Goal: Transaction & Acquisition: Book appointment/travel/reservation

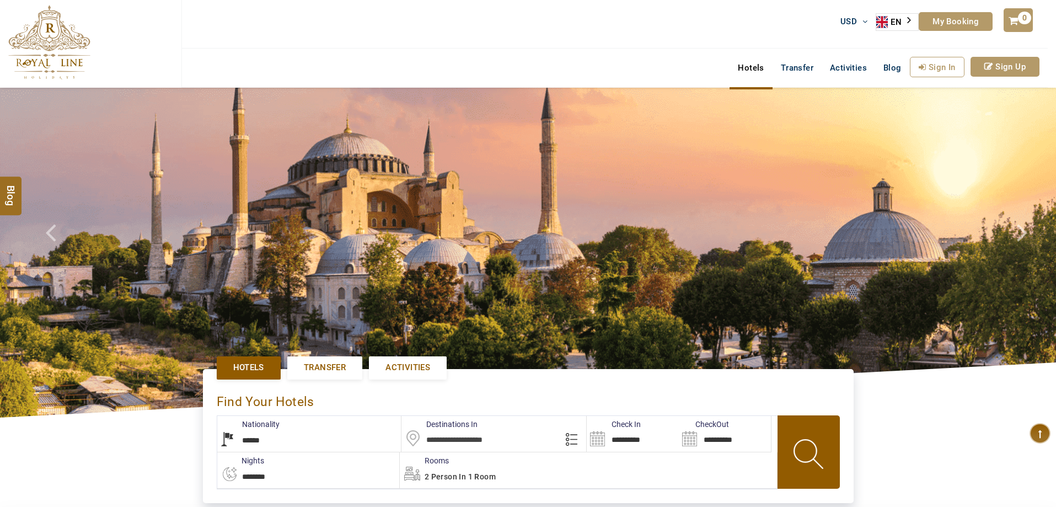
select select "******"
type input "**********"
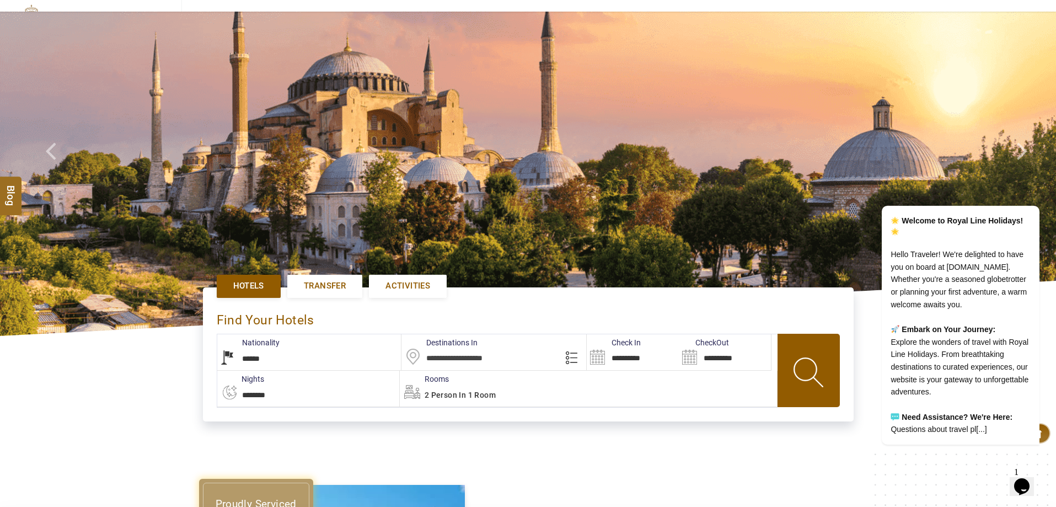
scroll to position [221, 0]
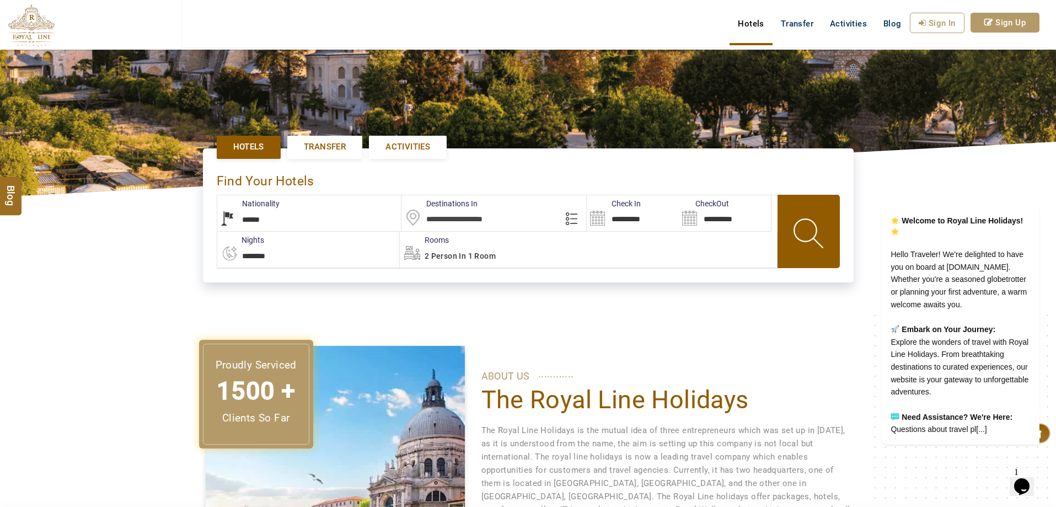
click at [823, 239] on span at bounding box center [810, 235] width 50 height 55
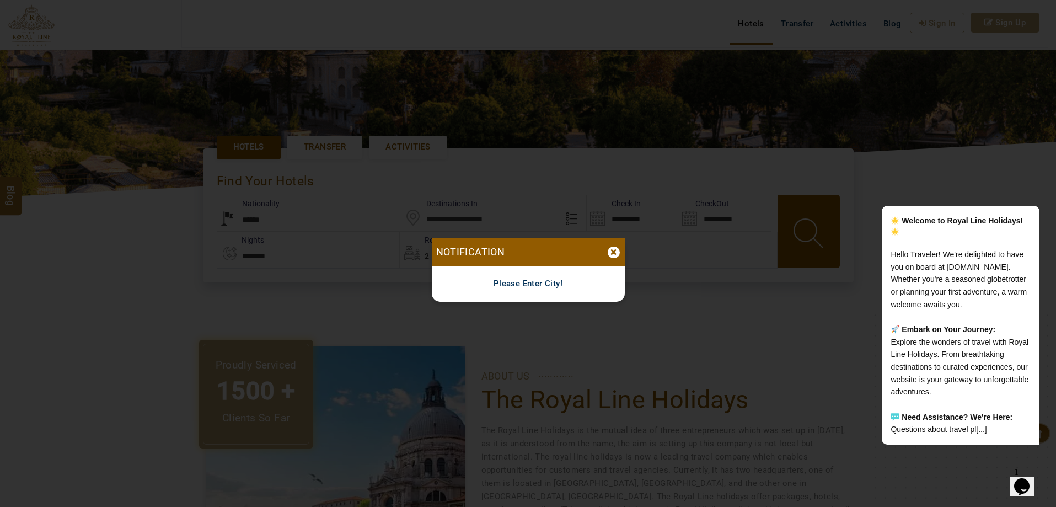
click at [610, 253] on div "×" at bounding box center [614, 252] width 12 height 12
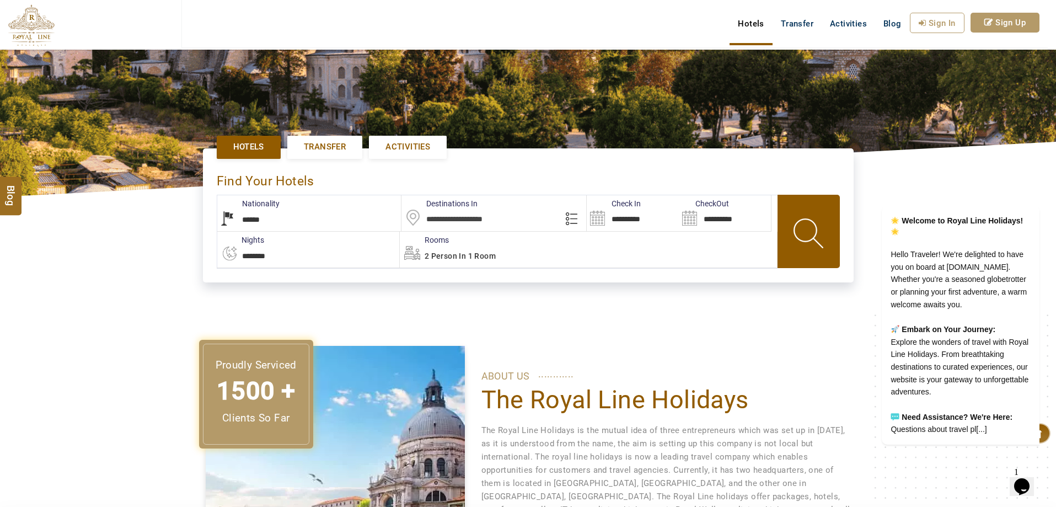
click at [524, 222] on input "text" at bounding box center [493, 213] width 185 height 36
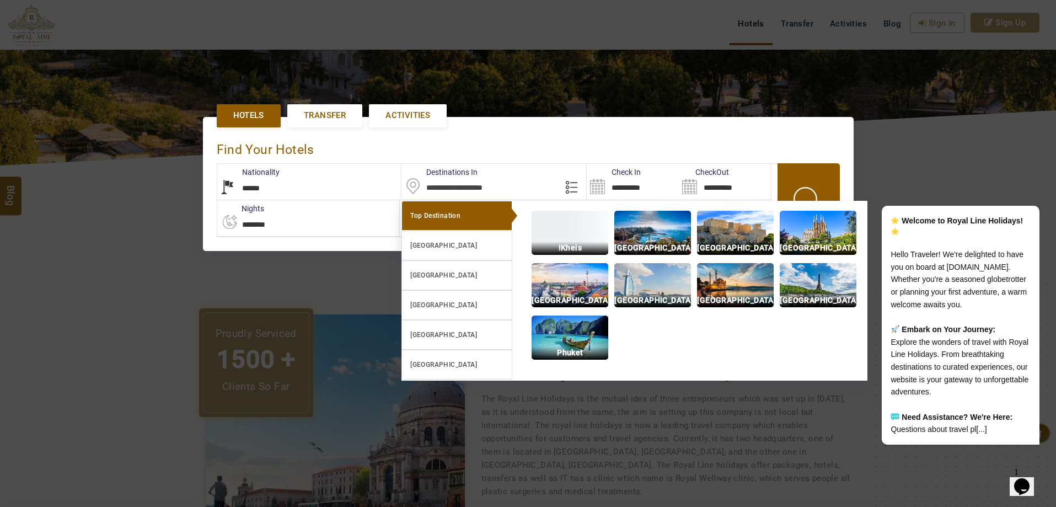
scroll to position [253, 0]
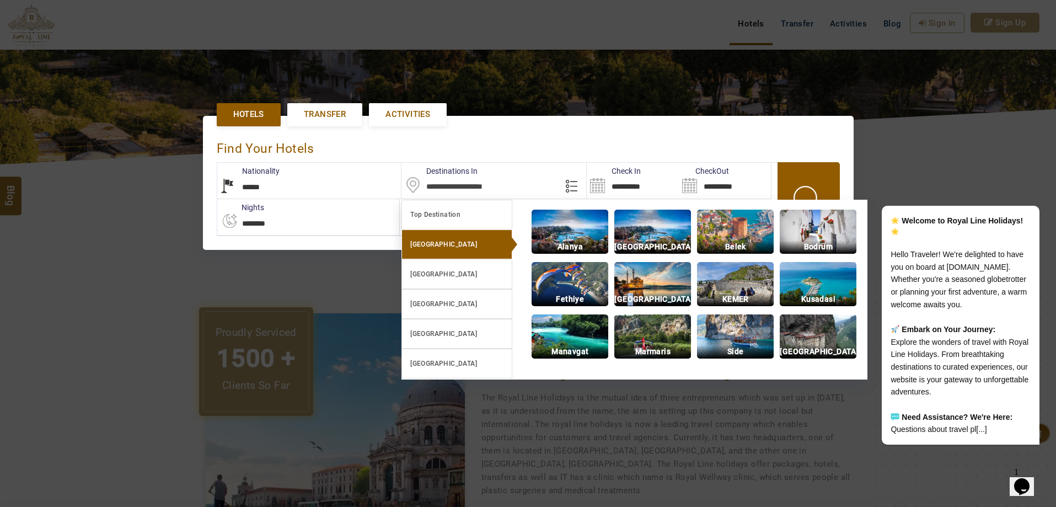
click at [650, 294] on p "Istanbul" at bounding box center [652, 299] width 77 height 13
type input "**********"
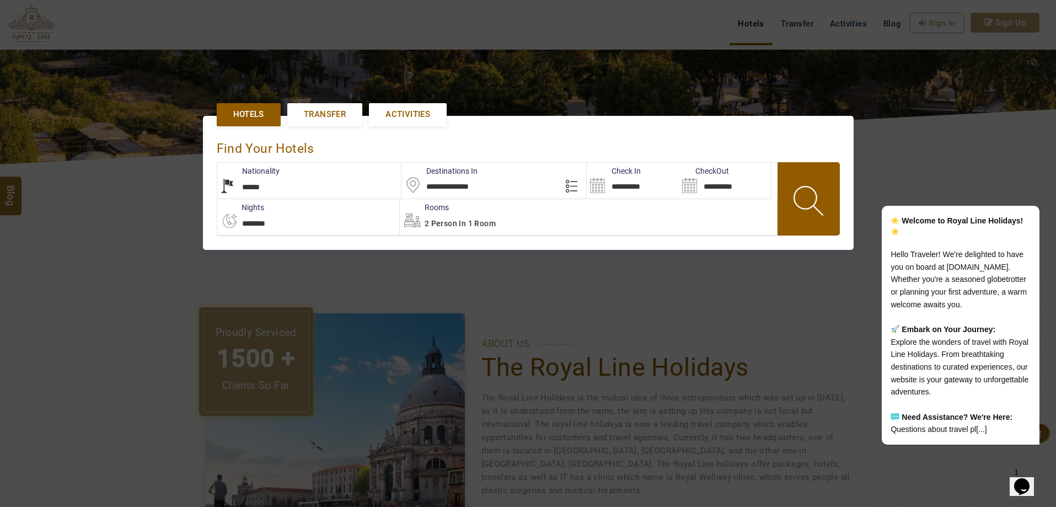
click at [812, 198] on span at bounding box center [810, 202] width 50 height 55
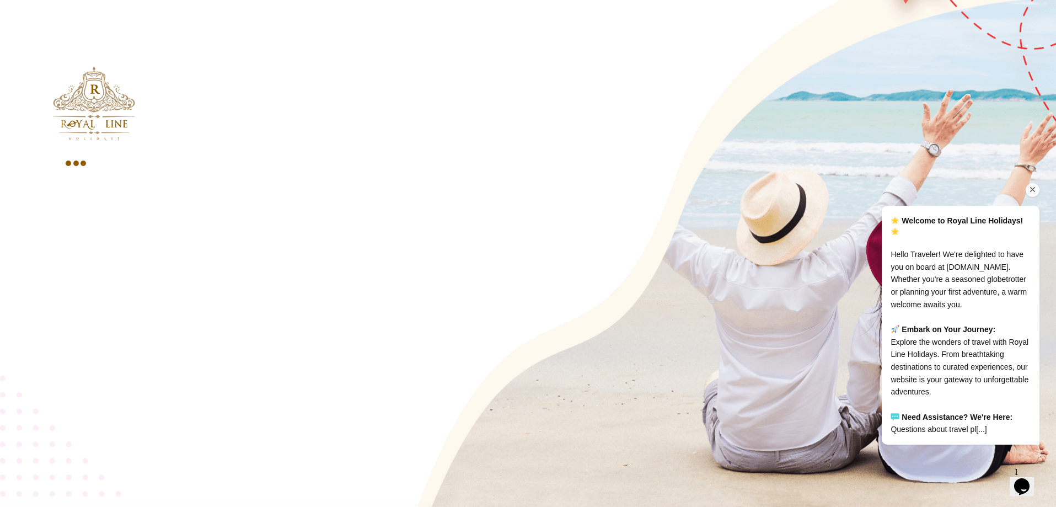
click at [1036, 185] on icon "Chat attention grabber" at bounding box center [1033, 190] width 10 height 10
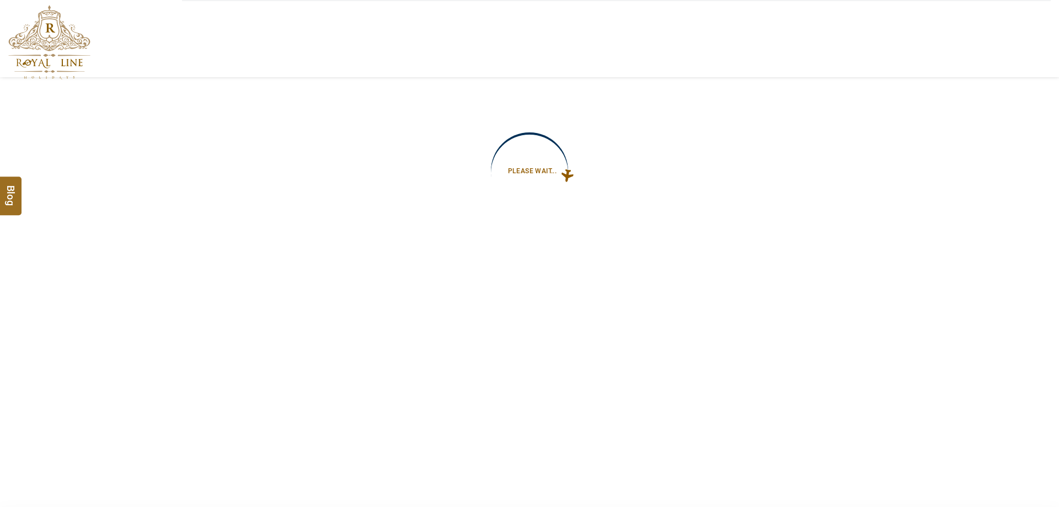
type input "**********"
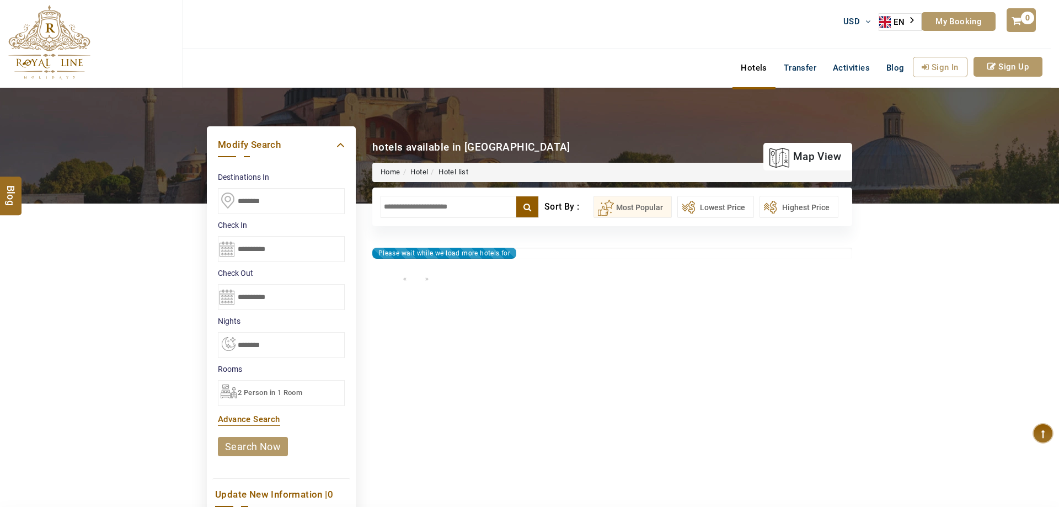
type input "**********"
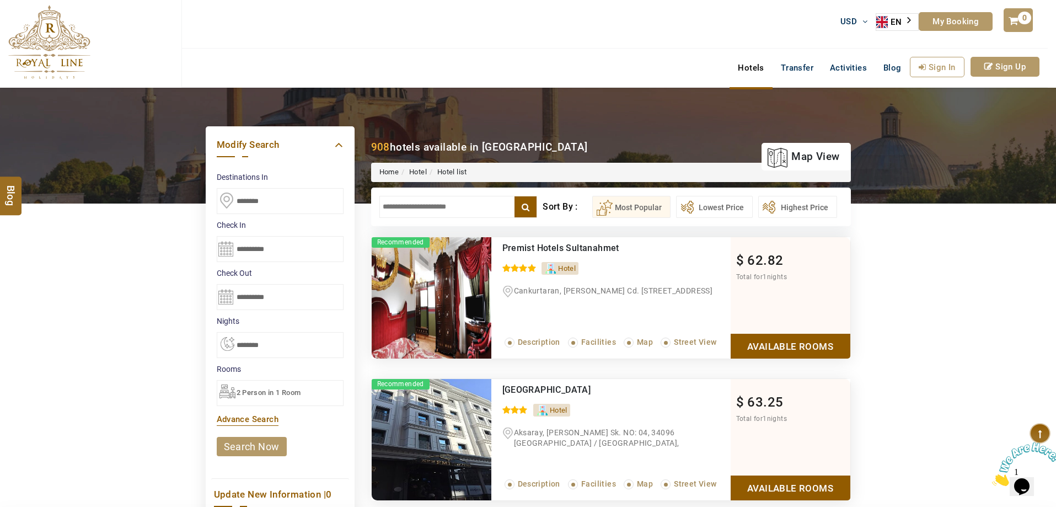
click at [450, 336] on img at bounding box center [432, 297] width 120 height 121
click at [450, 327] on img at bounding box center [432, 297] width 120 height 121
click at [450, 326] on img at bounding box center [432, 297] width 120 height 121
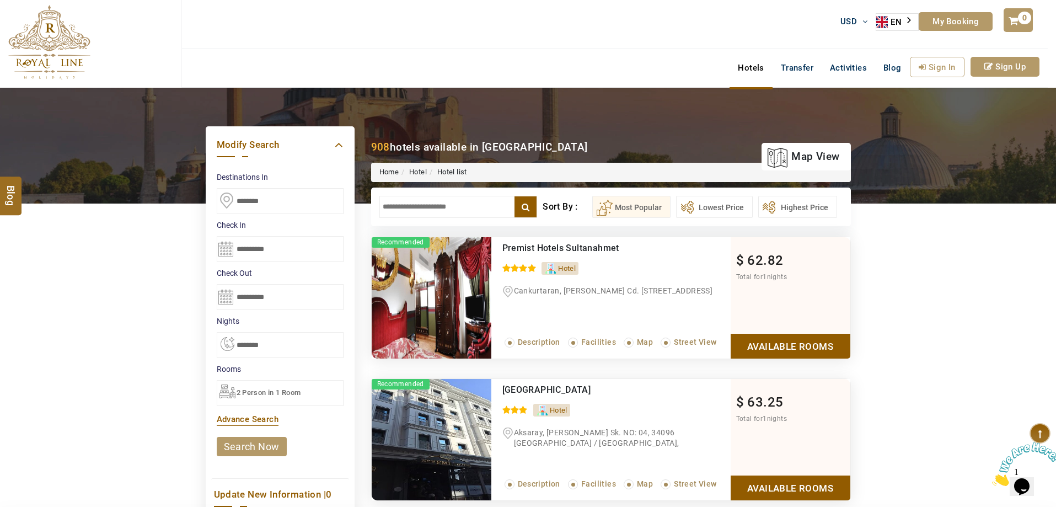
click at [450, 326] on img at bounding box center [432, 297] width 120 height 121
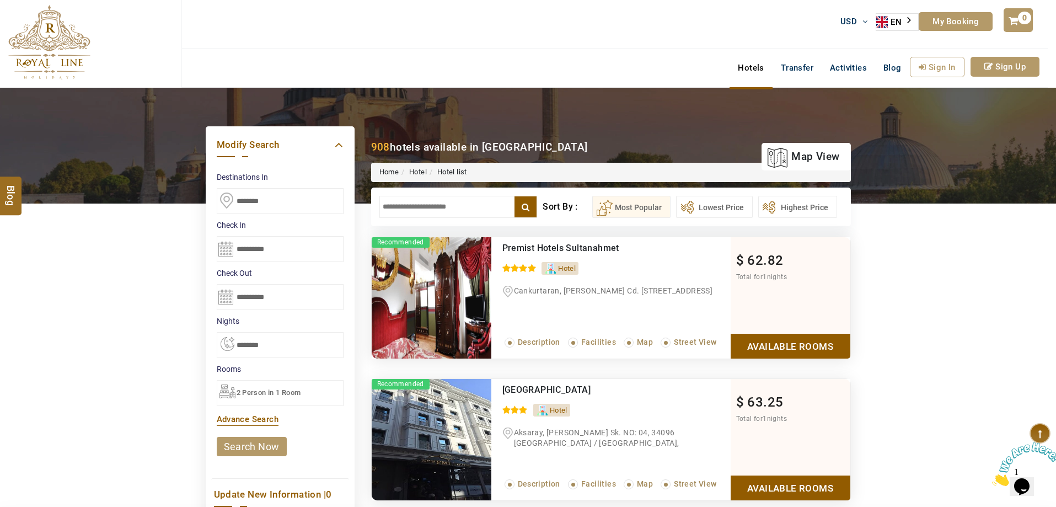
drag, startPoint x: 463, startPoint y: 296, endPoint x: 461, endPoint y: 288, distance: 7.3
click at [463, 295] on img at bounding box center [432, 297] width 120 height 121
click at [461, 287] on img at bounding box center [432, 297] width 120 height 121
click at [462, 287] on img at bounding box center [432, 297] width 120 height 121
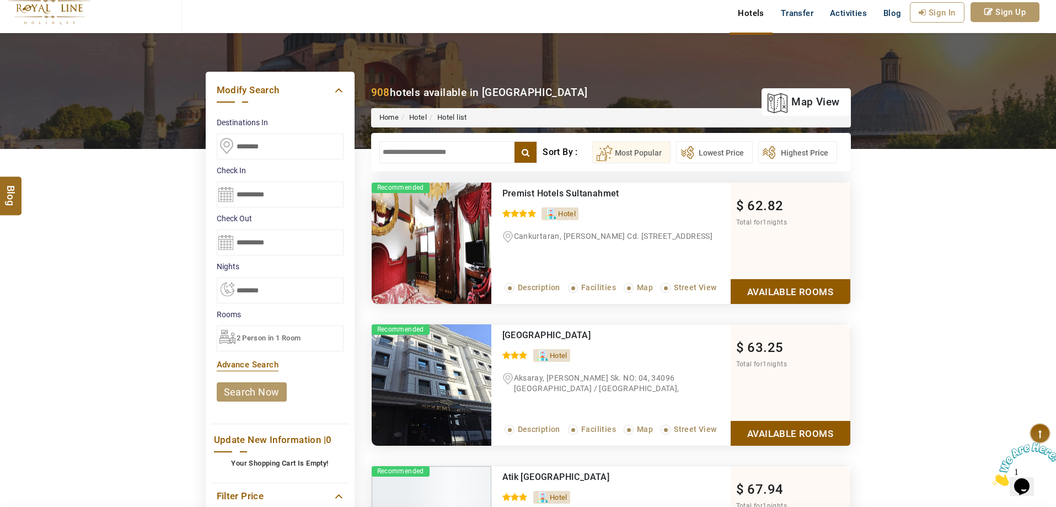
scroll to position [221, 0]
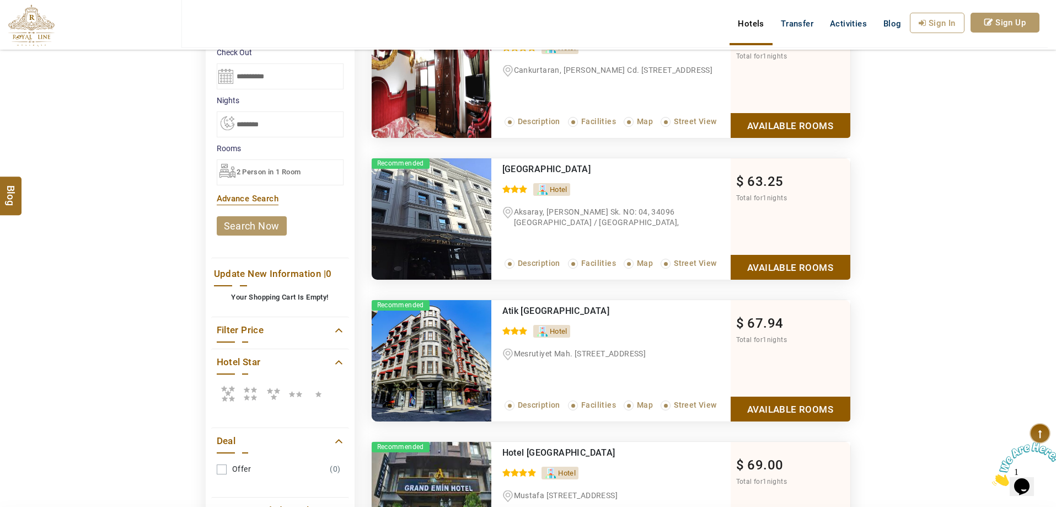
click at [425, 238] on img at bounding box center [432, 218] width 120 height 121
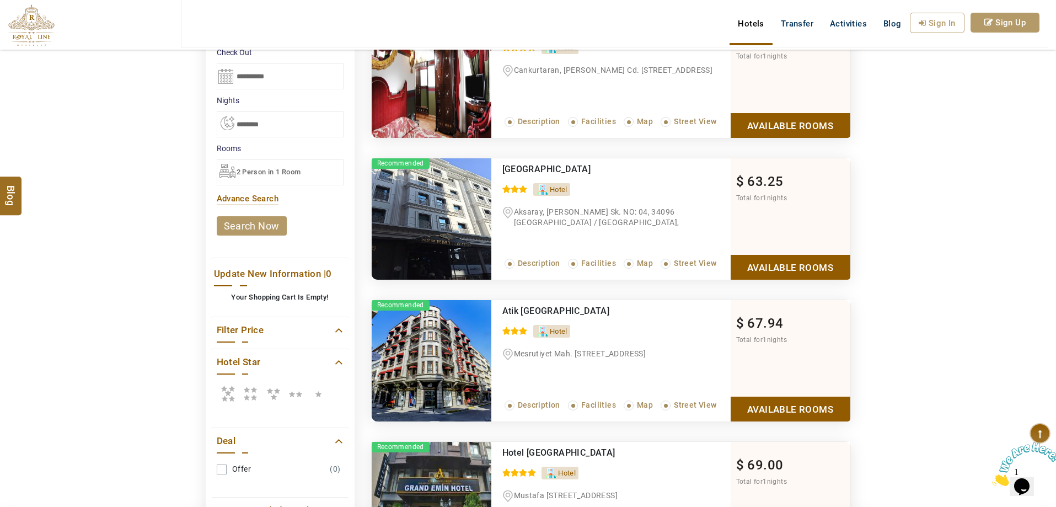
click at [425, 238] on img at bounding box center [432, 218] width 120 height 121
click at [424, 238] on img at bounding box center [432, 218] width 120 height 121
click at [422, 237] on img at bounding box center [432, 218] width 120 height 121
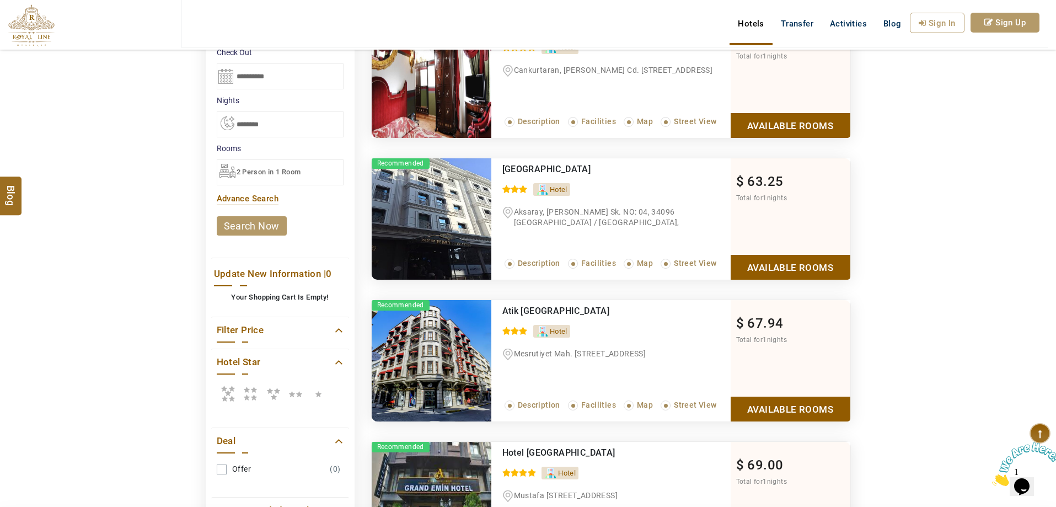
click at [422, 237] on img at bounding box center [432, 218] width 120 height 121
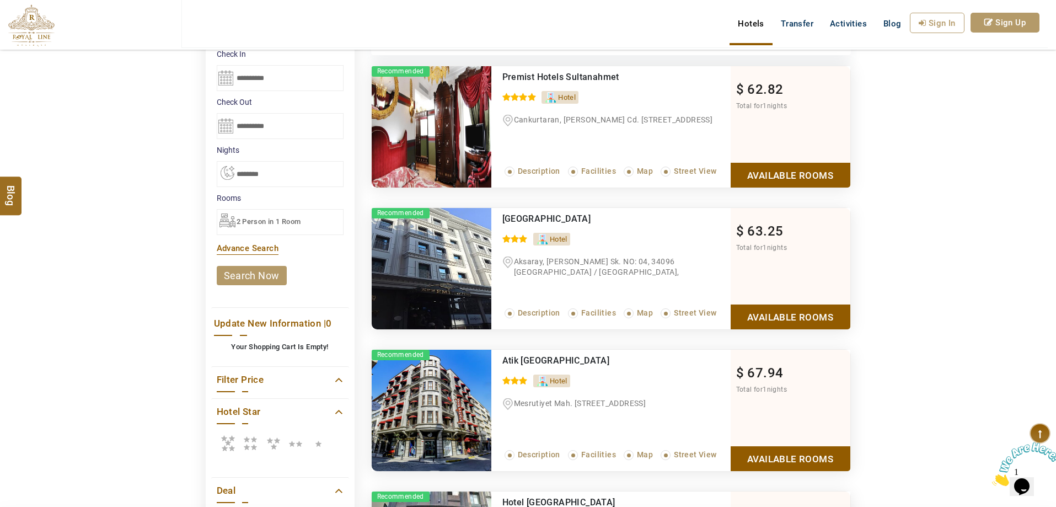
scroll to position [0, 0]
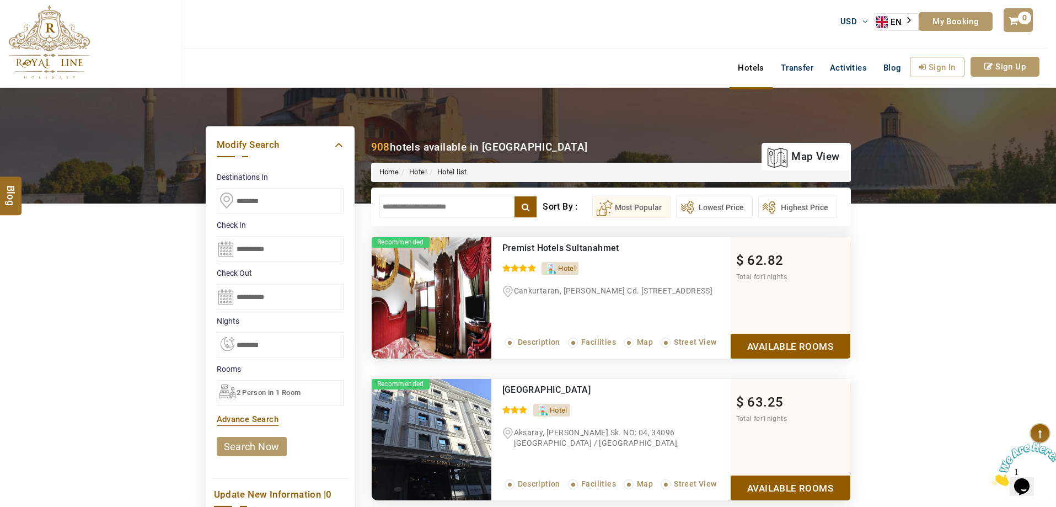
click at [426, 277] on img at bounding box center [432, 297] width 120 height 121
click at [863, 68] on link "Activities" at bounding box center [847, 68] width 53 height 22
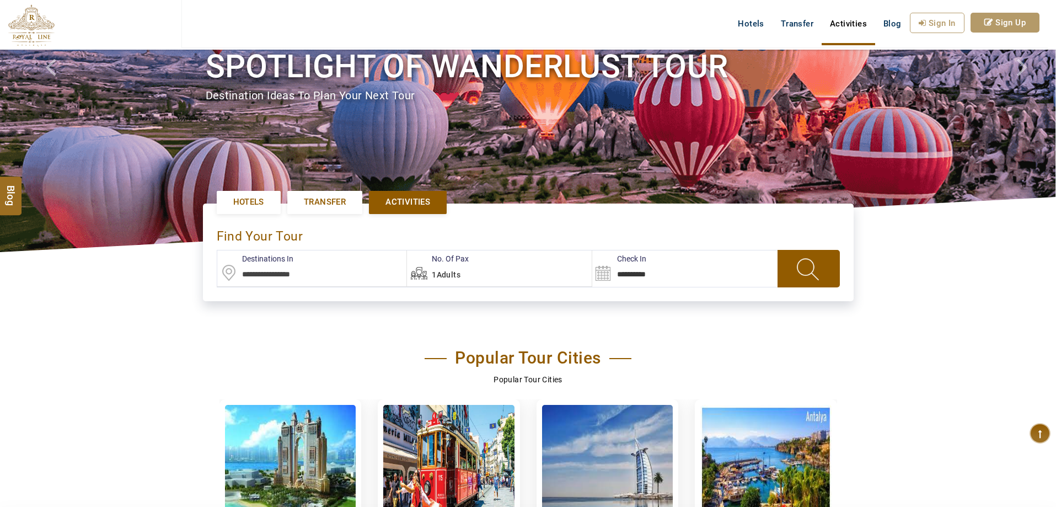
click at [274, 263] on label "Destinations In" at bounding box center [255, 258] width 76 height 11
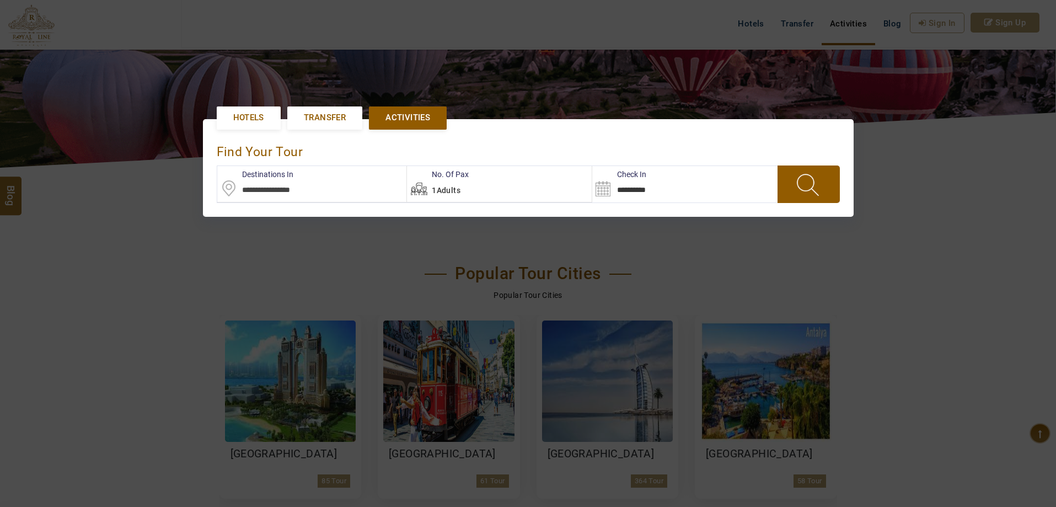
scroll to position [253, 0]
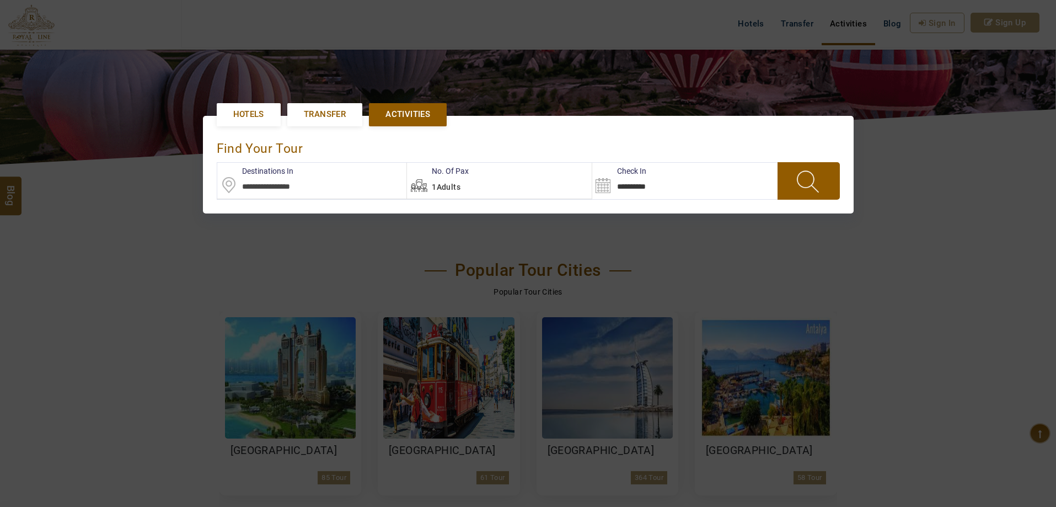
click at [293, 190] on input "text" at bounding box center [312, 181] width 190 height 36
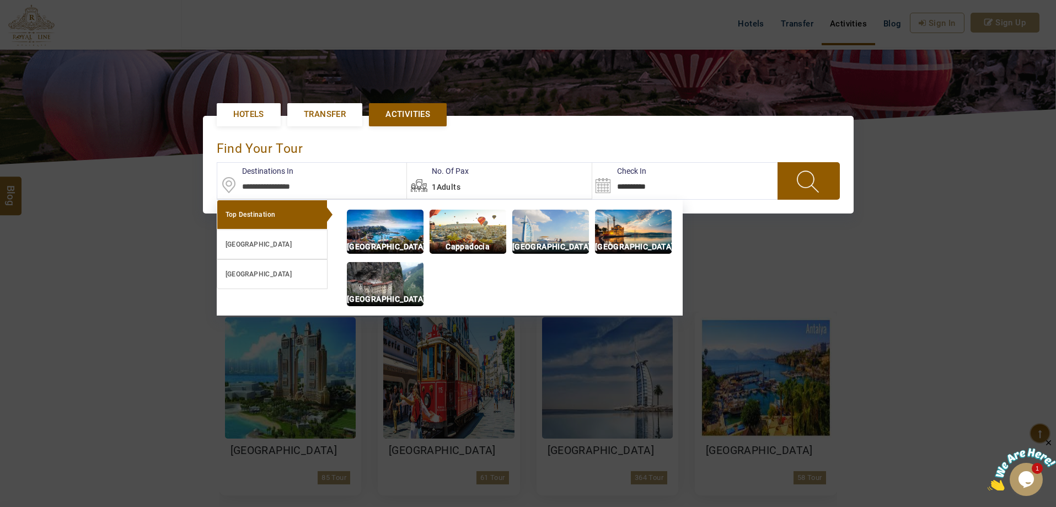
scroll to position [0, 0]
click at [565, 243] on p "Dubai" at bounding box center [550, 246] width 77 height 13
type input "**********"
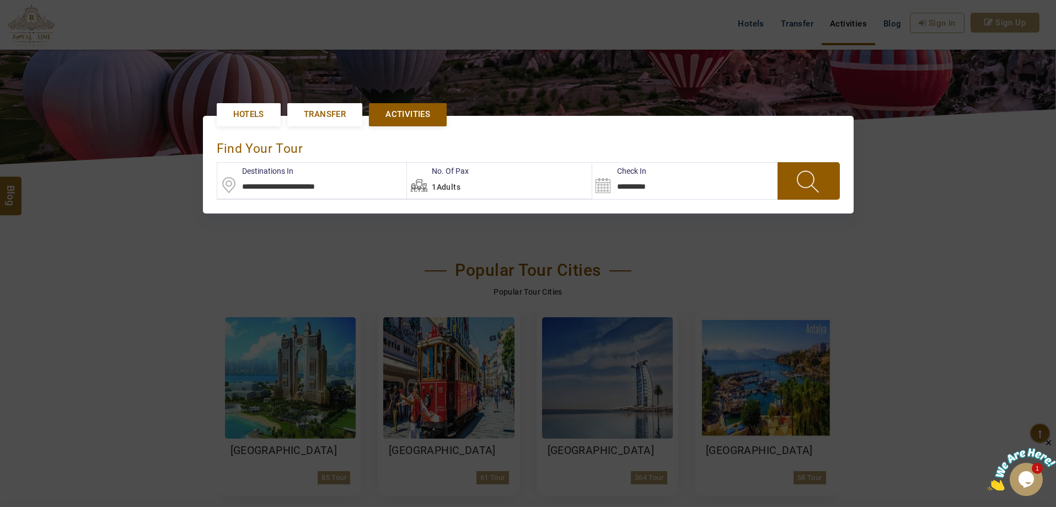
click at [817, 186] on span at bounding box center [808, 181] width 42 height 29
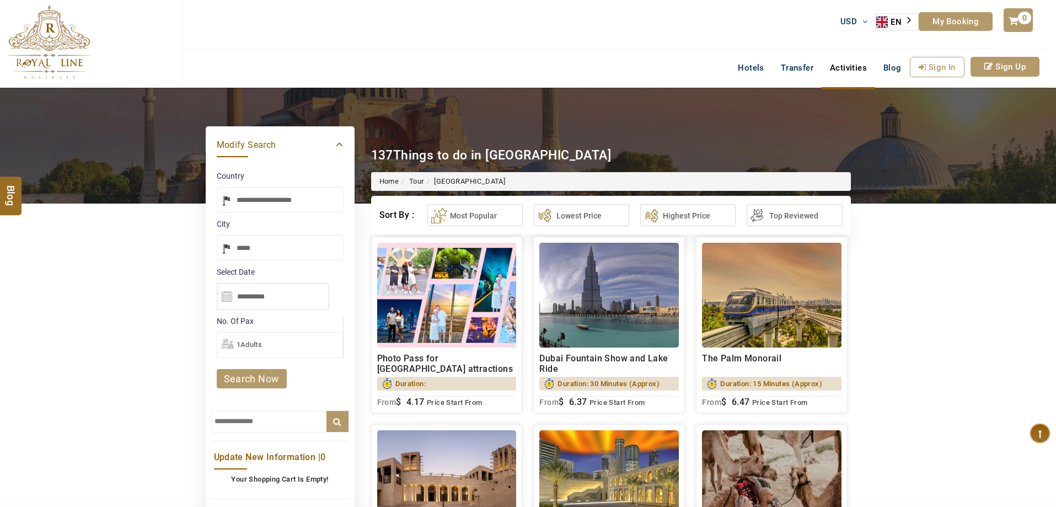
select select "*****"
select select "******"
click at [463, 310] on img at bounding box center [446, 295] width 139 height 105
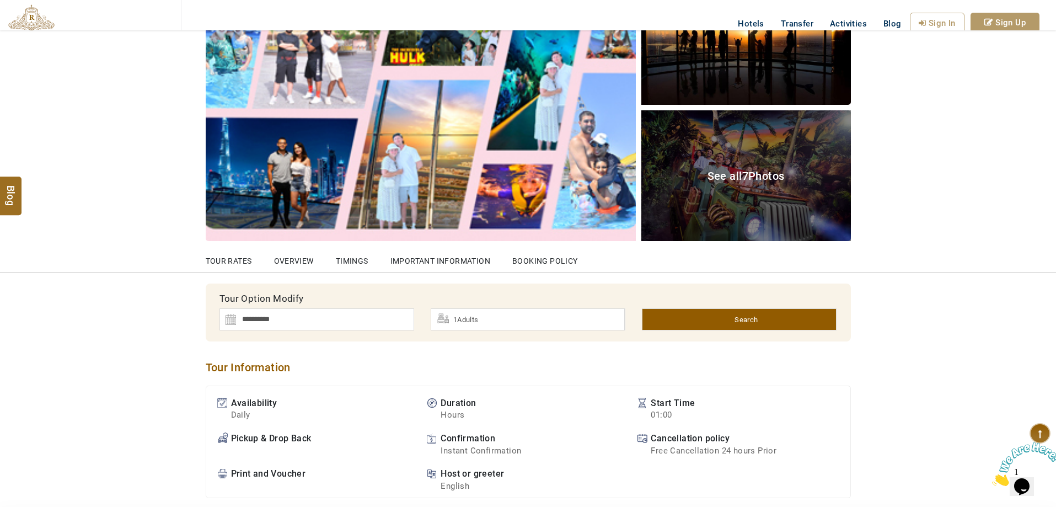
scroll to position [221, 0]
